Goal: Check status

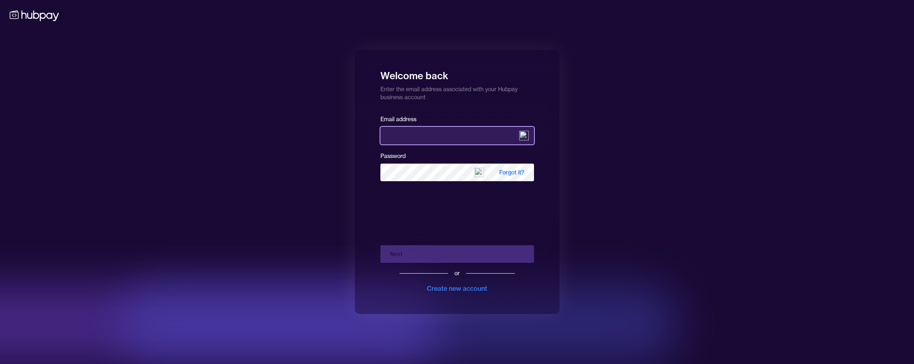
type input "**********"
click at [415, 253] on div "Next or Create new account" at bounding box center [457, 266] width 154 height 54
click at [407, 255] on div "Next or Create new account" at bounding box center [457, 266] width 154 height 54
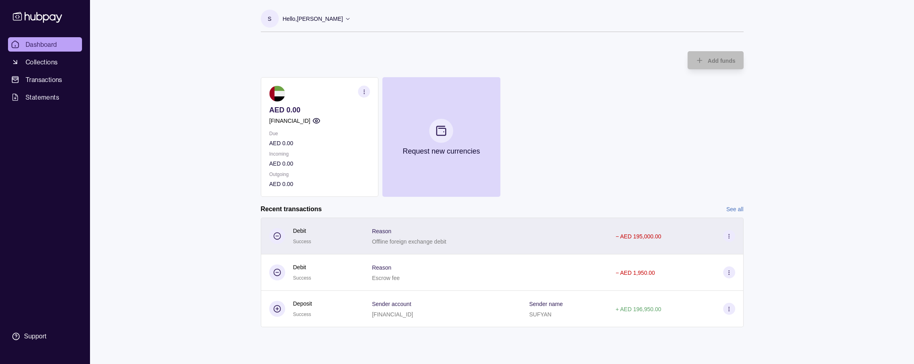
click at [708, 238] on div "− AED 195,000.00" at bounding box center [676, 236] width 120 height 12
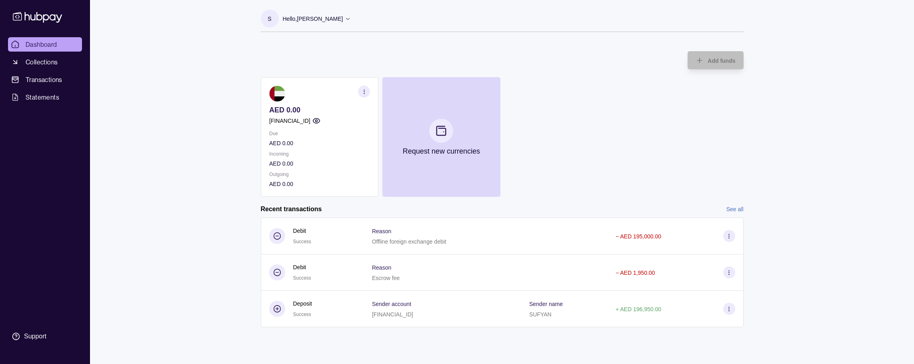
click at [140, 90] on html "Dashboard Collections Transactions Statements Support S Hello, [PERSON_NAME] [P…" at bounding box center [457, 182] width 914 height 364
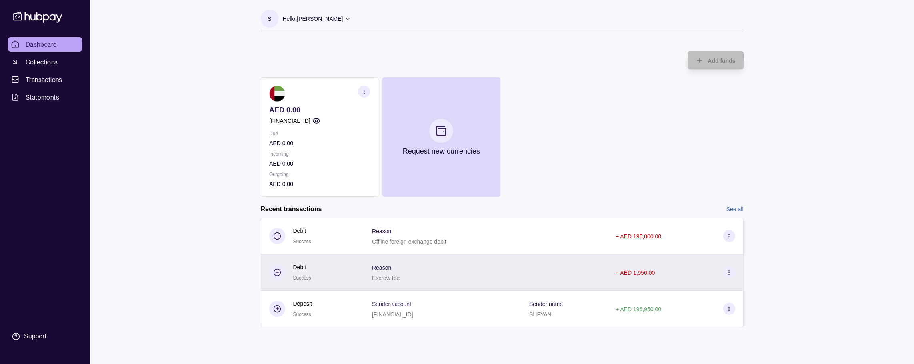
click at [683, 276] on div "− AED 1,950.00" at bounding box center [676, 272] width 120 height 12
